Goal: Information Seeking & Learning: Learn about a topic

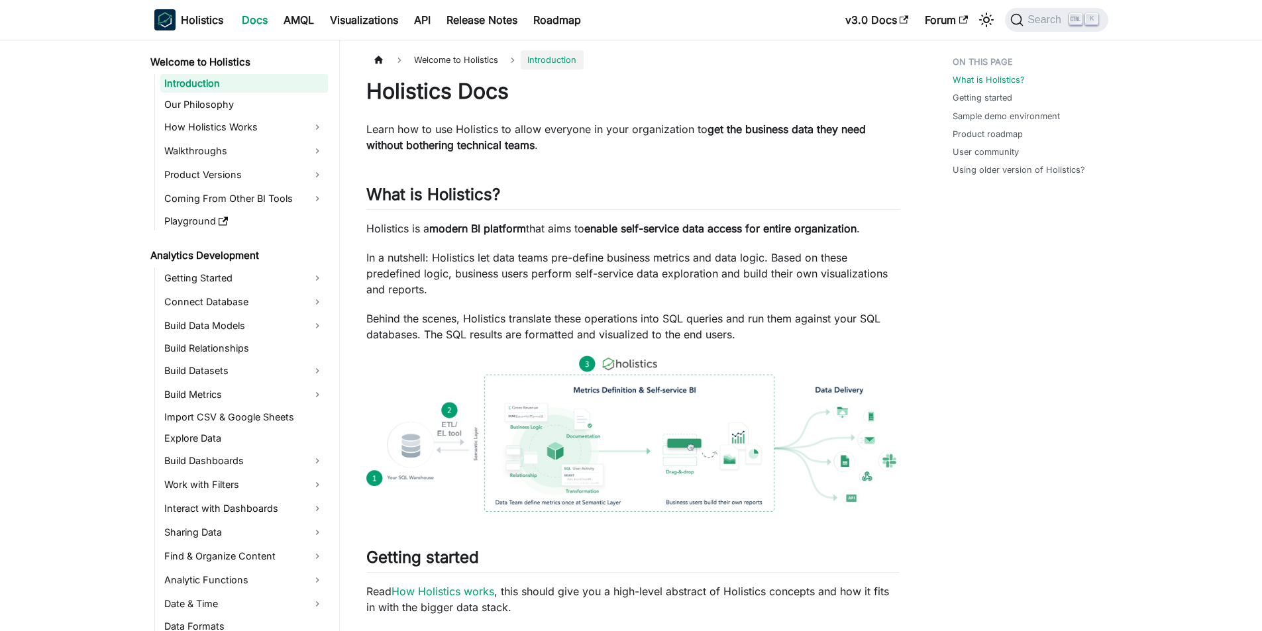
click at [512, 254] on p "In a nutshell: Holistics let data teams pre-define business metrics and data lo…" at bounding box center [632, 274] width 533 height 48
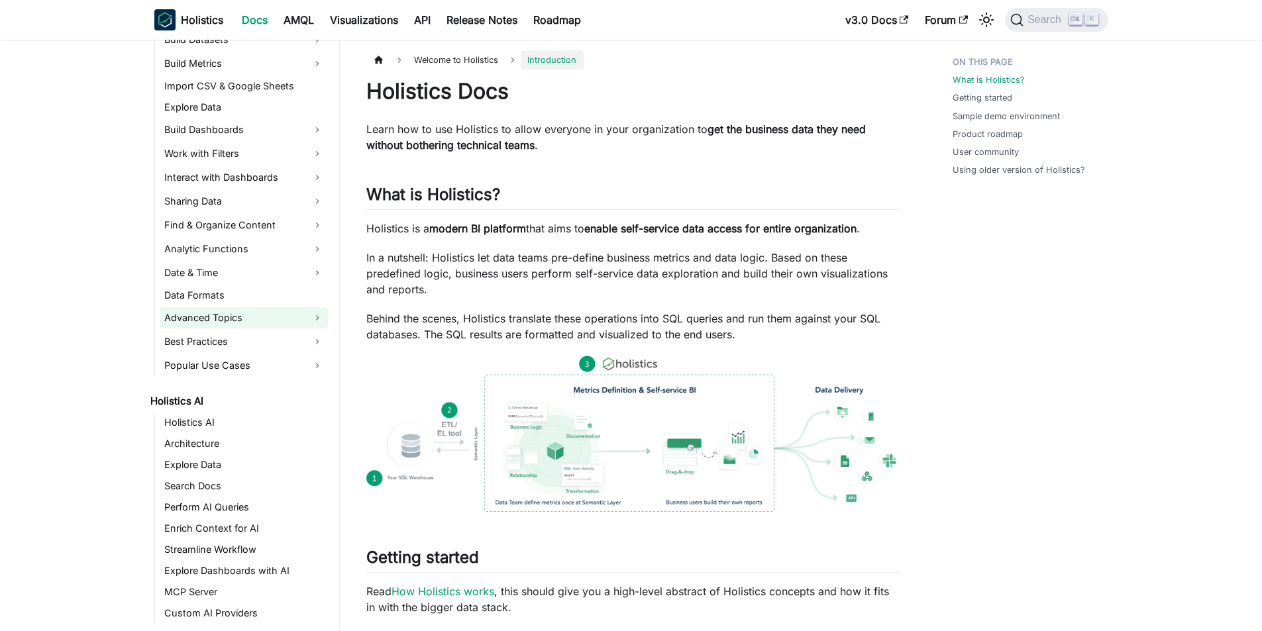
scroll to position [464, 0]
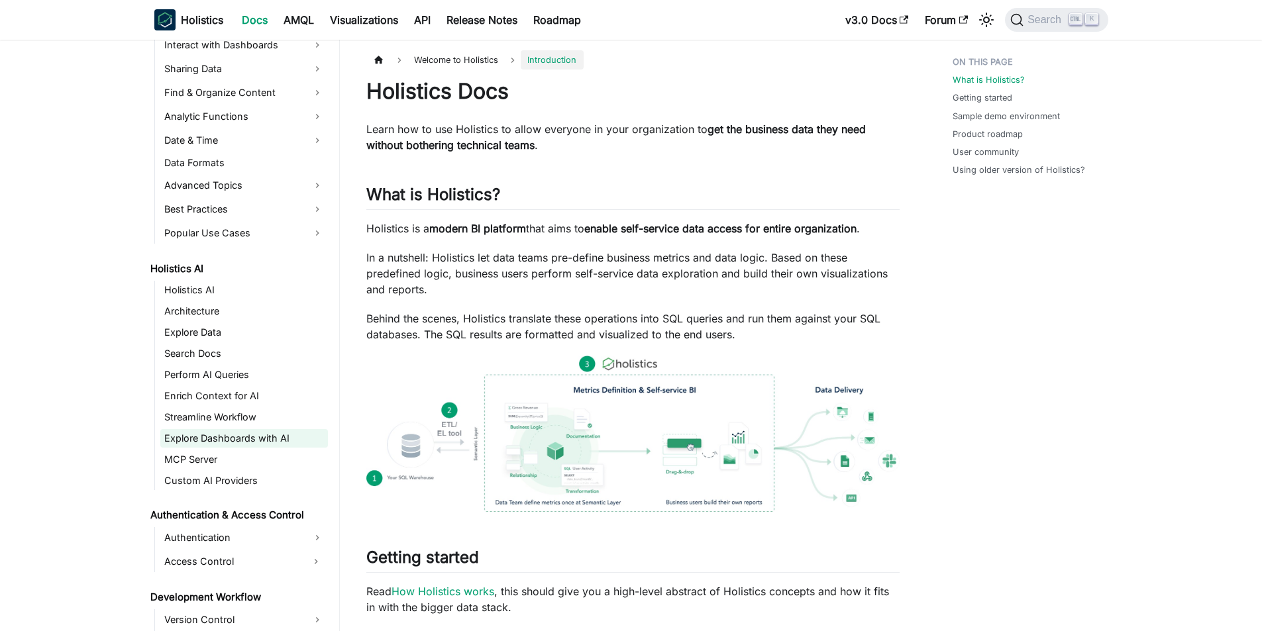
click at [215, 433] on link "Explore Dashboards with AI" at bounding box center [244, 438] width 168 height 19
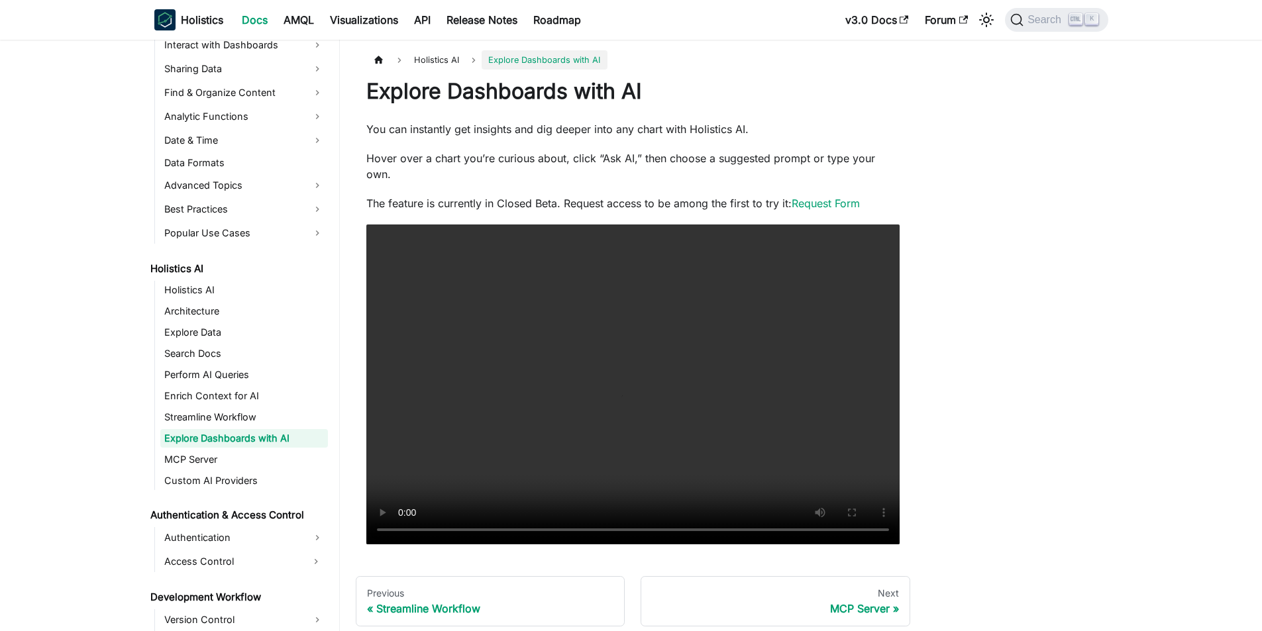
click at [501, 195] on p "The feature is currently in Closed Beta. Request access to be among the first t…" at bounding box center [632, 203] width 533 height 16
click at [215, 456] on link "MCP Server" at bounding box center [244, 459] width 168 height 19
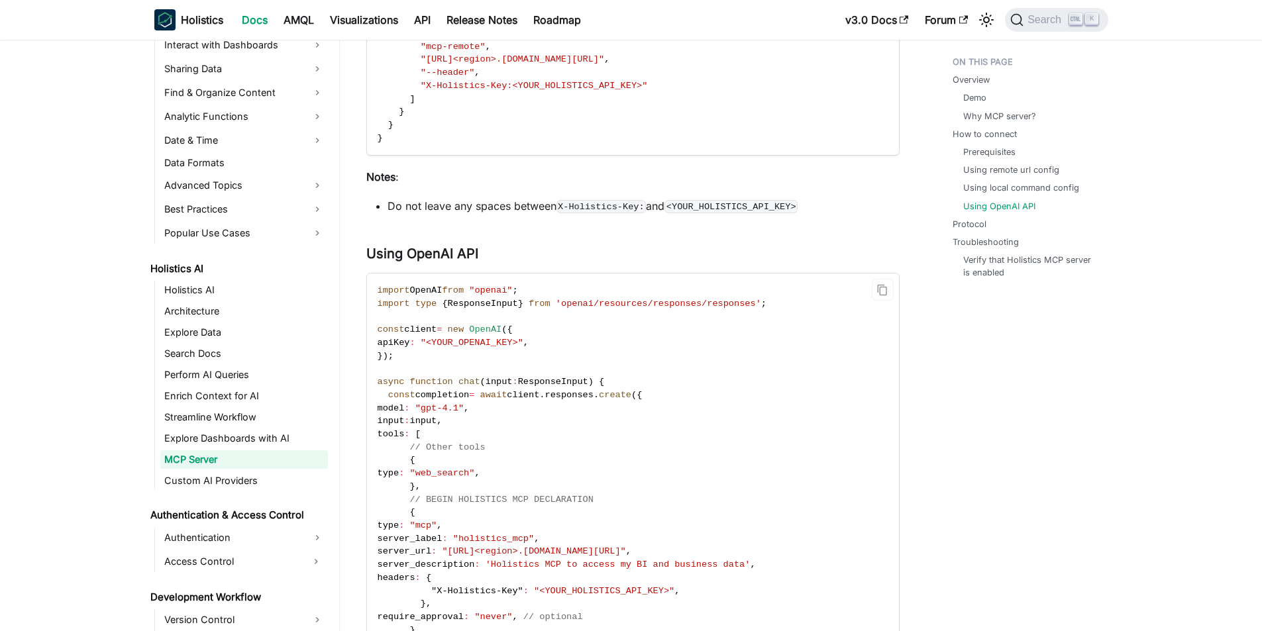
scroll to position [1722, 0]
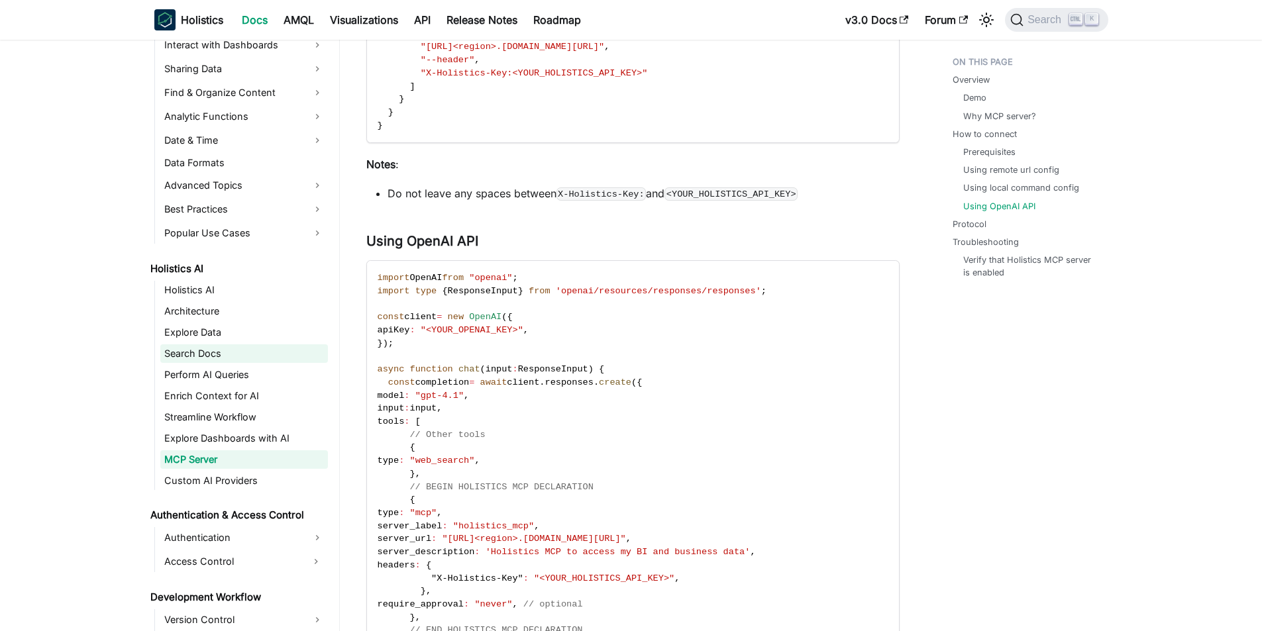
click at [234, 350] on link "Search Docs" at bounding box center [244, 353] width 168 height 19
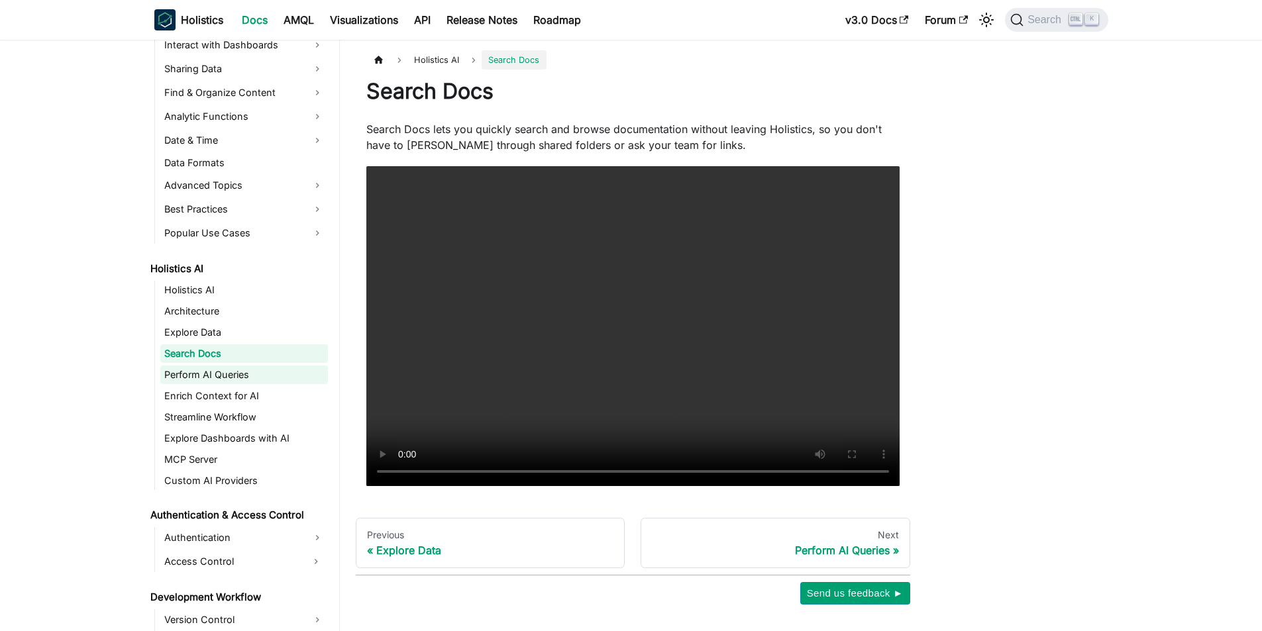
click at [231, 378] on link "Perform AI Queries" at bounding box center [244, 375] width 168 height 19
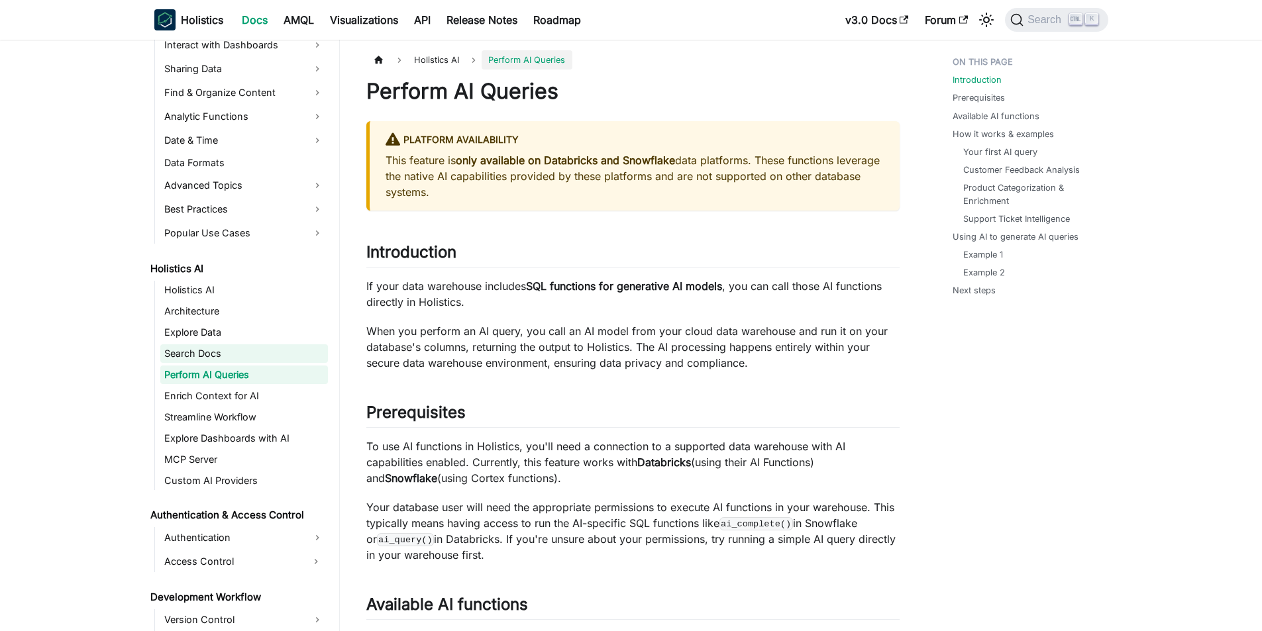
click at [233, 351] on link "Search Docs" at bounding box center [244, 353] width 168 height 19
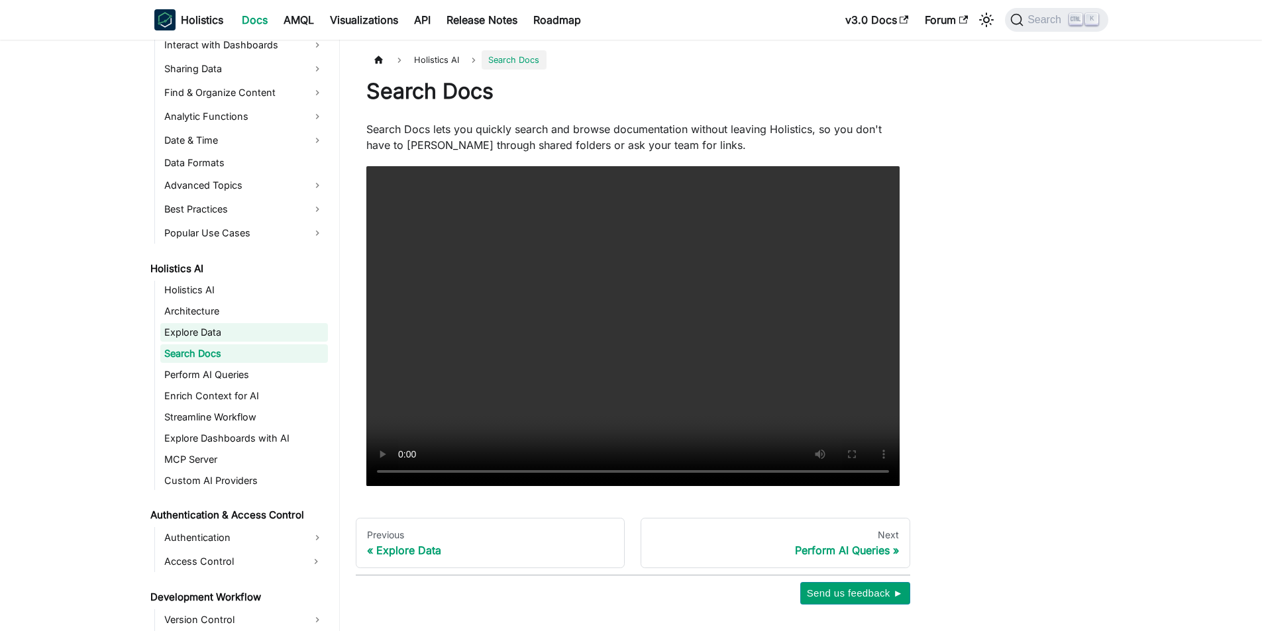
click at [233, 331] on link "Explore Data" at bounding box center [244, 332] width 168 height 19
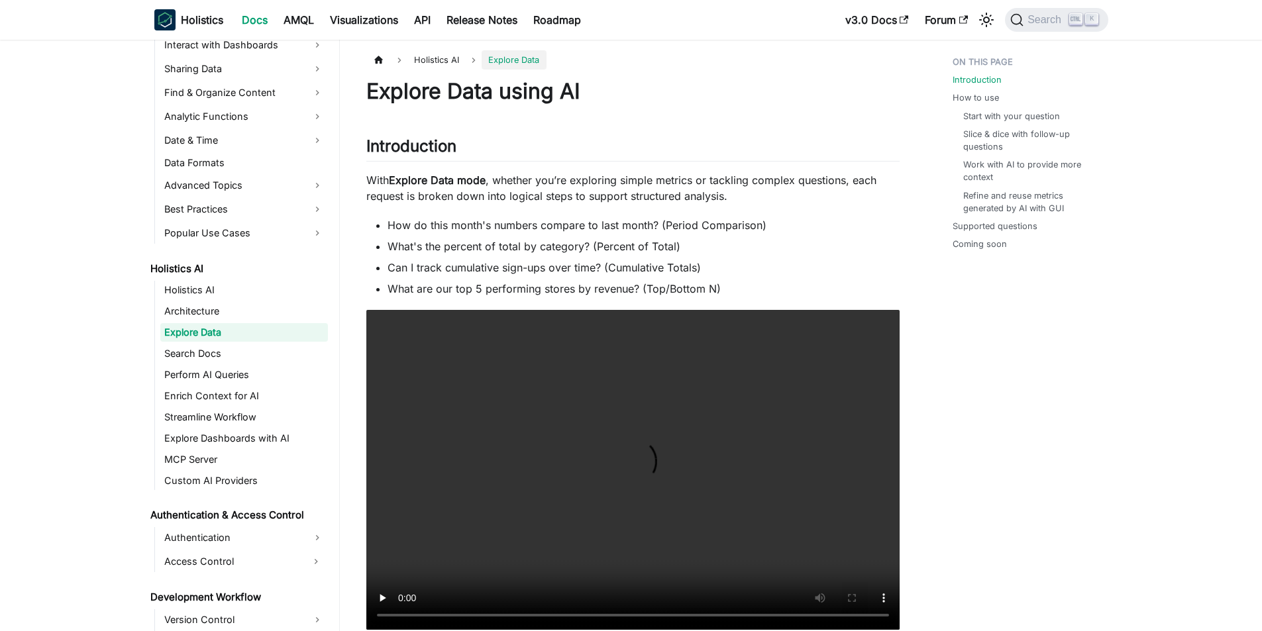
scroll to position [66, 0]
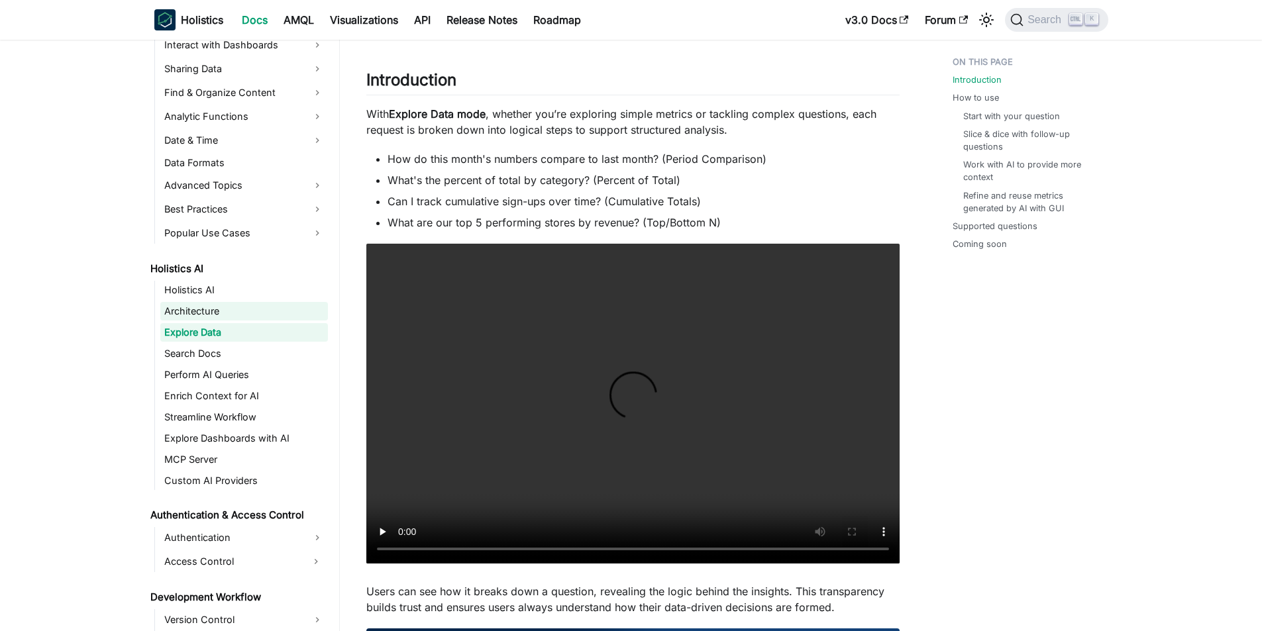
click at [215, 314] on link "Architecture" at bounding box center [244, 311] width 168 height 19
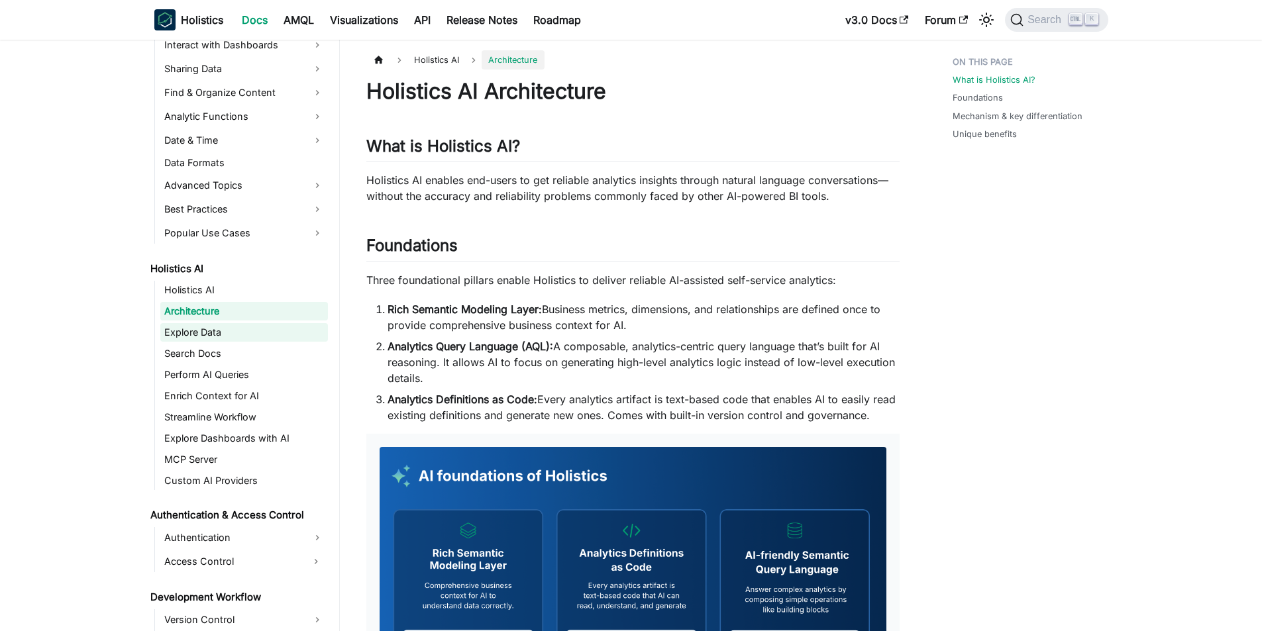
click at [215, 329] on link "Explore Data" at bounding box center [244, 332] width 168 height 19
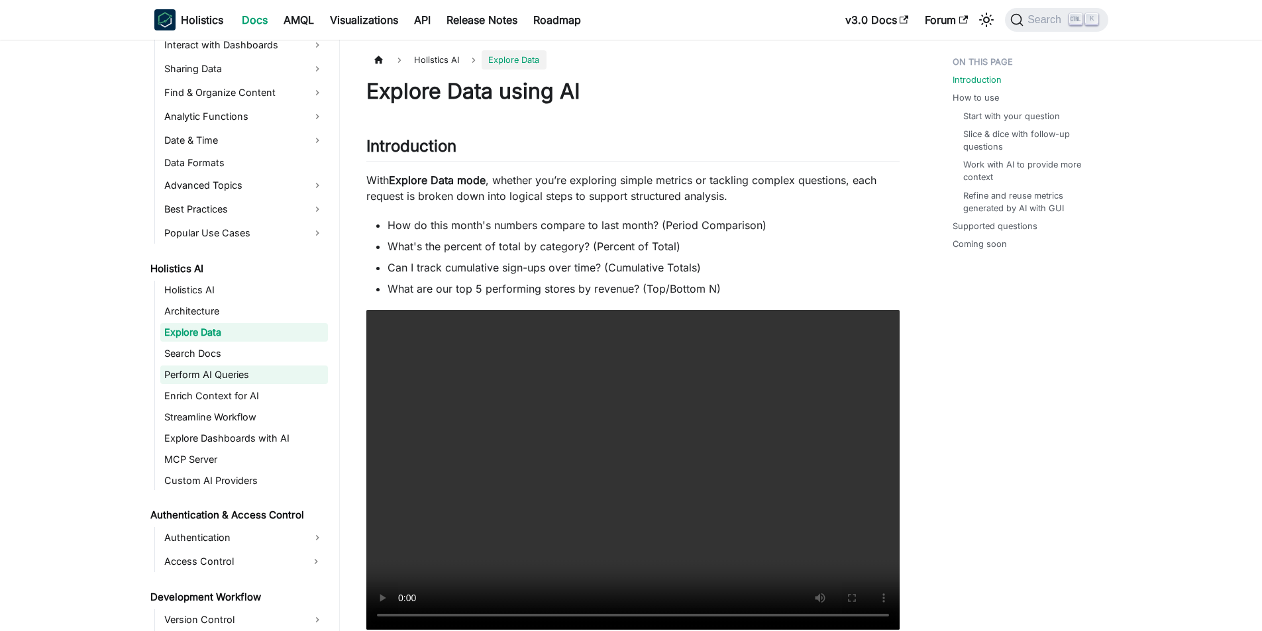
click at [260, 366] on link "Perform AI Queries" at bounding box center [244, 375] width 168 height 19
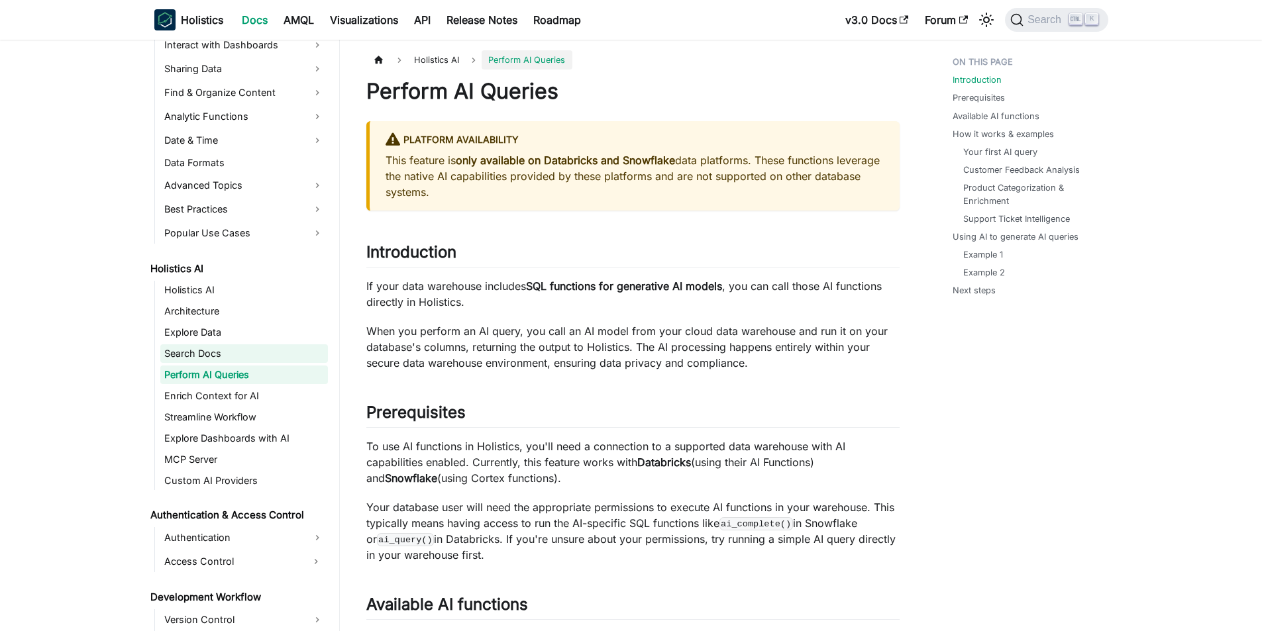
click at [255, 348] on link "Search Docs" at bounding box center [244, 353] width 168 height 19
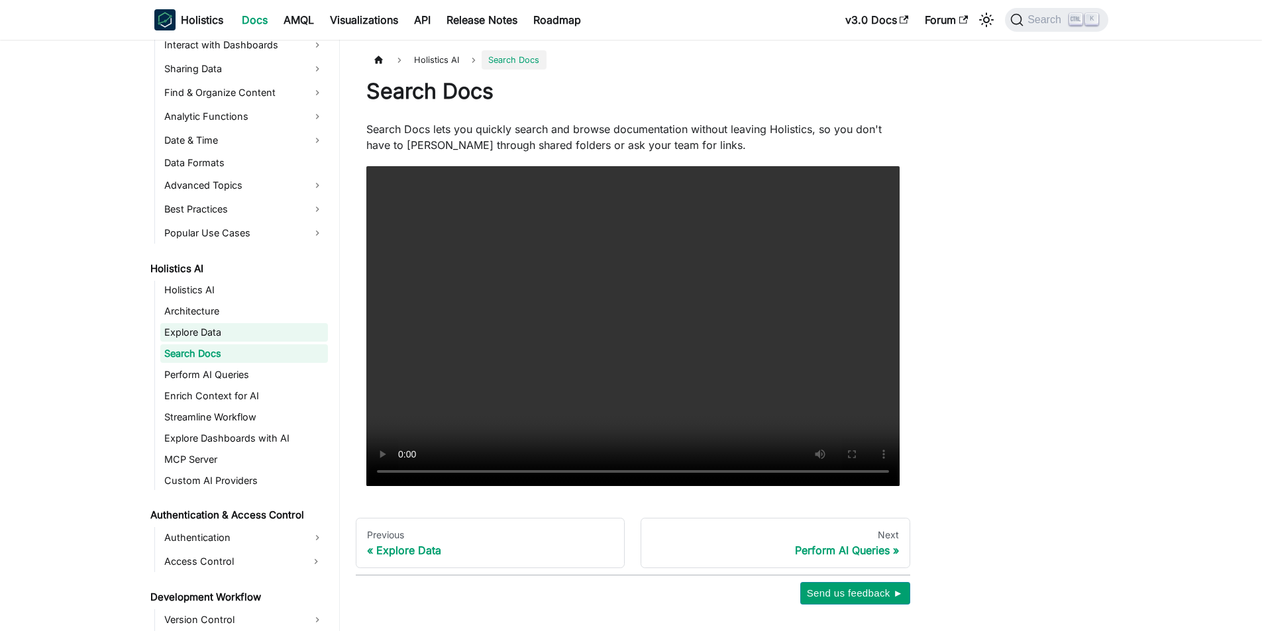
click at [254, 332] on link "Explore Data" at bounding box center [244, 332] width 168 height 19
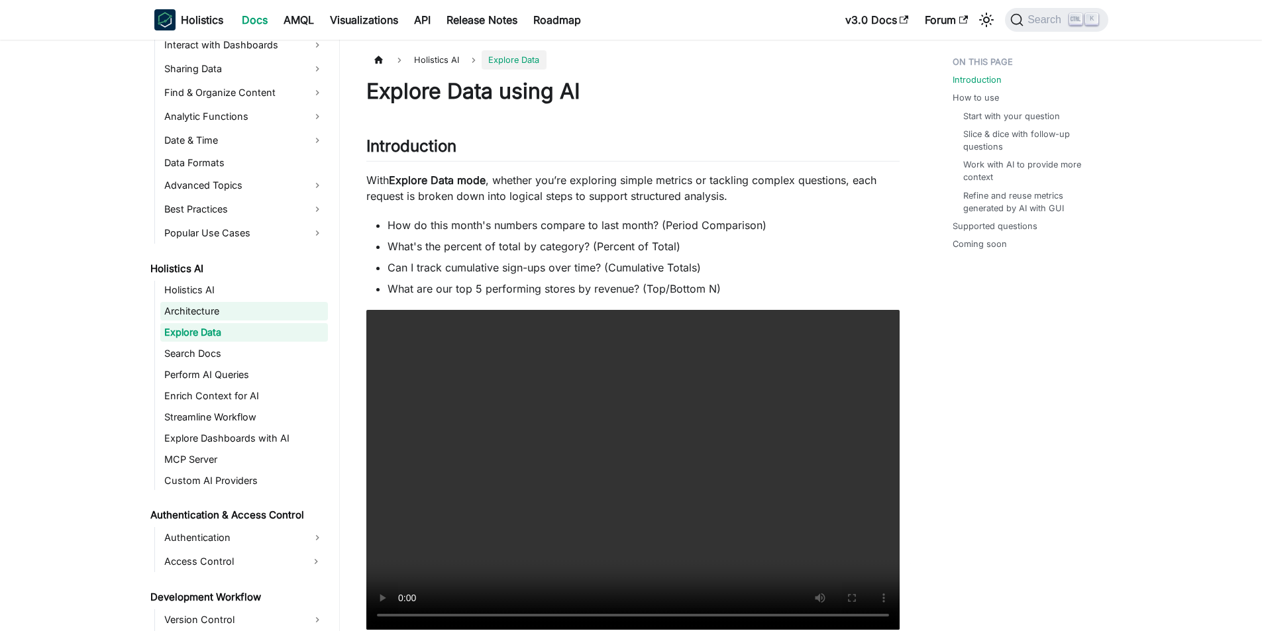
click at [253, 311] on link "Architecture" at bounding box center [244, 311] width 168 height 19
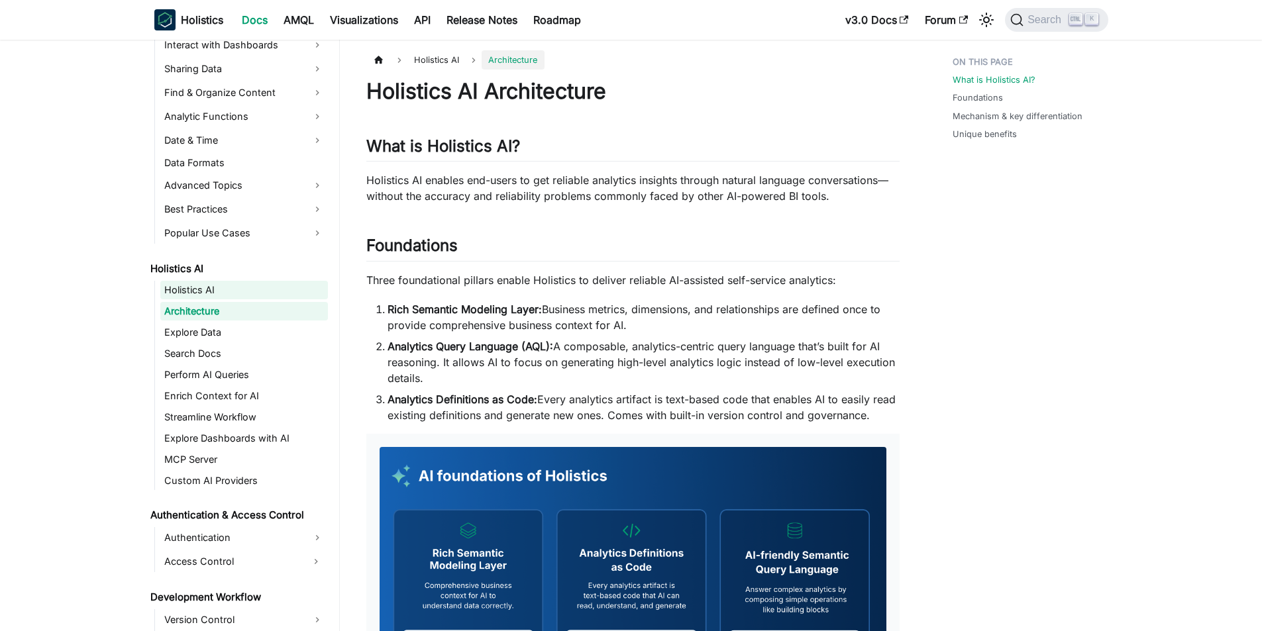
click at [253, 292] on link "Holistics AI" at bounding box center [244, 290] width 168 height 19
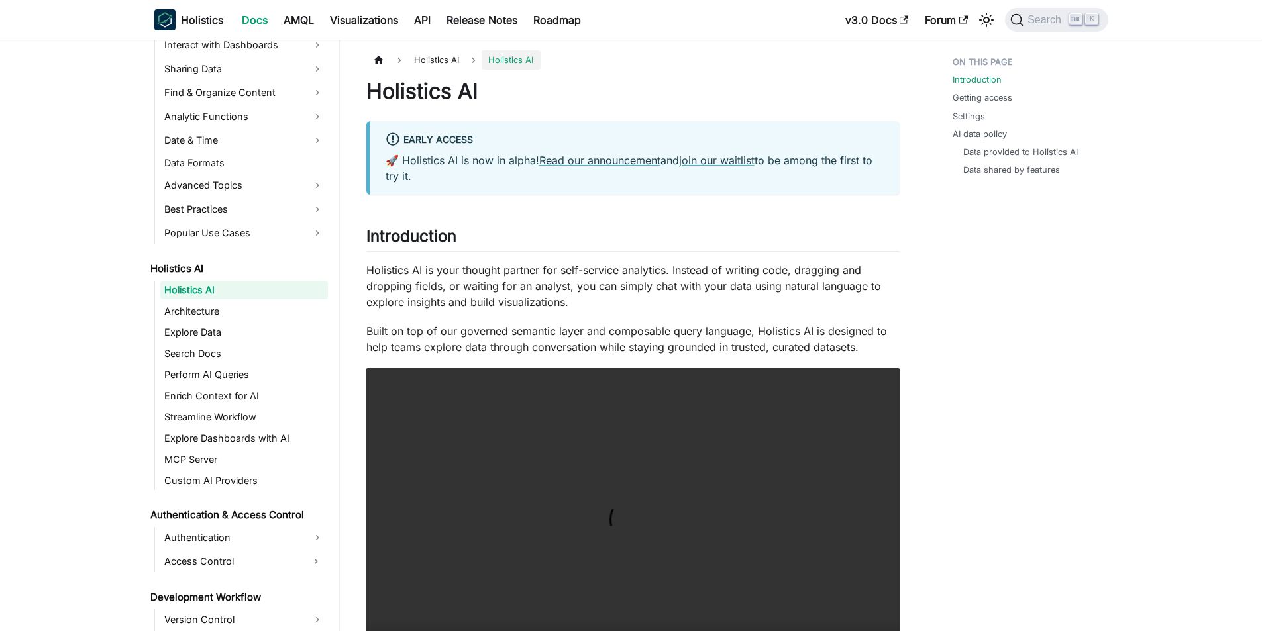
click at [507, 325] on p "Built on top of our governed semantic layer and composable query language, Holi…" at bounding box center [632, 339] width 533 height 32
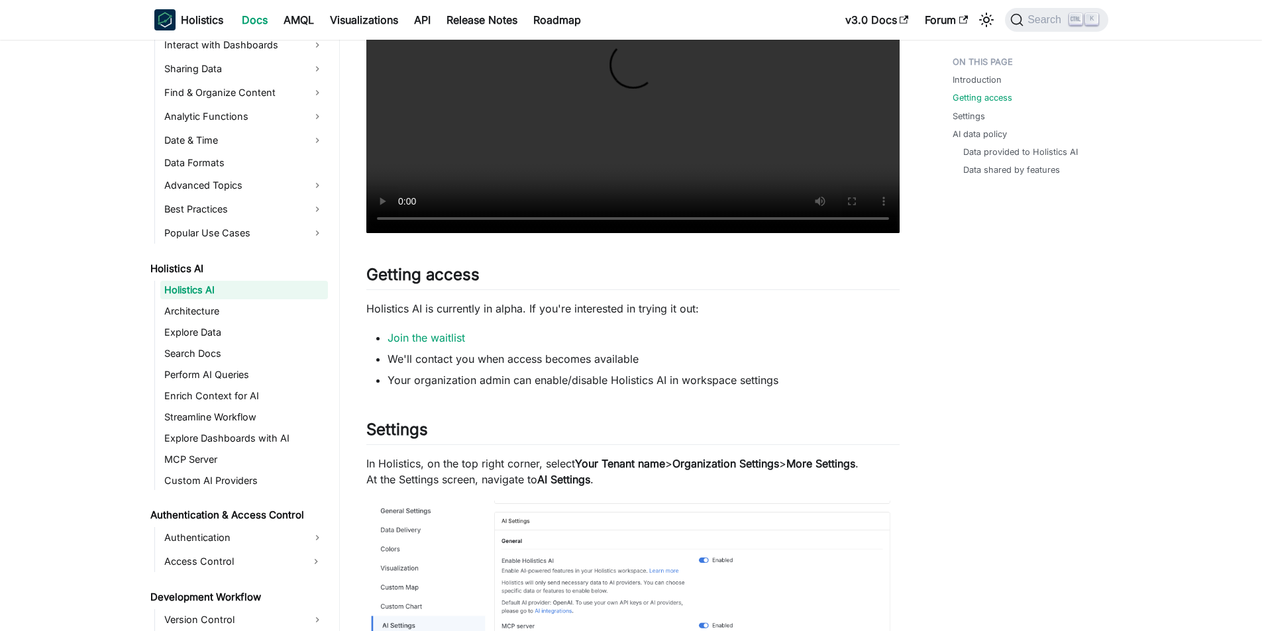
scroll to position [729, 0]
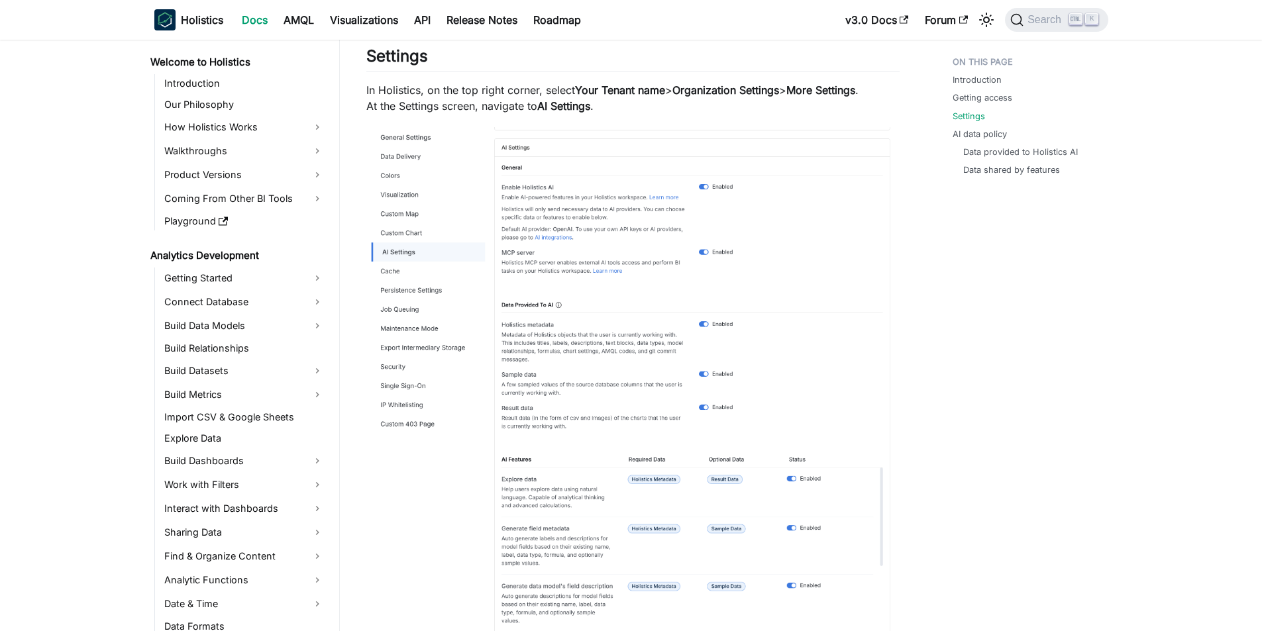
scroll to position [250, 0]
